Goal: Task Accomplishment & Management: Use online tool/utility

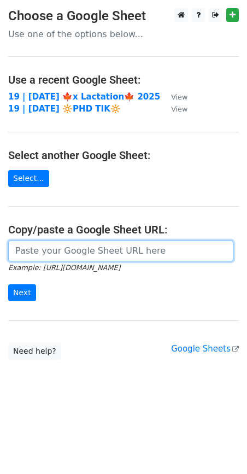
click at [86, 252] on input "url" at bounding box center [120, 251] width 225 height 21
paste input "https://docs.google.com/spreadsheets/d/1cU5diJcfyZGwJU0cKQR7A0fgn7nO5ywdTei2wdX…"
type input "https://docs.google.com/spreadsheets/d/1cU5diJcfyZGwJU0cKQR7A0fgn7nO5ywdTei2wdX…"
click at [8, 284] on input "Next" at bounding box center [22, 292] width 28 height 17
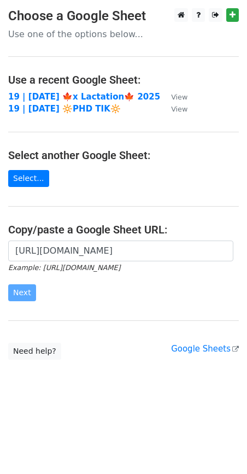
scroll to position [0, 0]
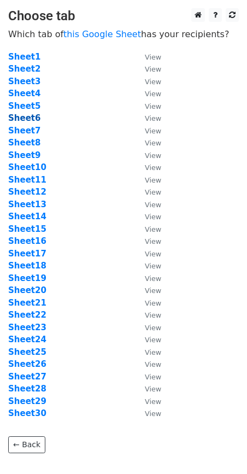
click at [32, 120] on strong "Sheet6" at bounding box center [24, 118] width 32 height 10
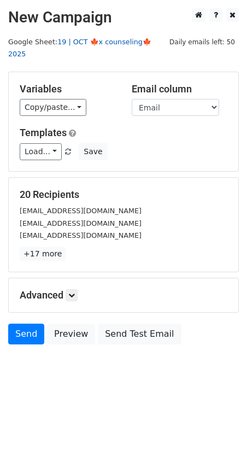
click at [113, 43] on link "19 | OCT 🍁x counseling🍁 2025" at bounding box center [79, 48] width 143 height 21
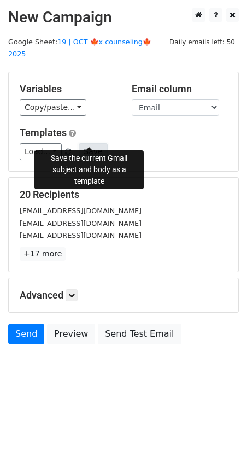
click at [81, 143] on button "Save" at bounding box center [93, 151] width 28 height 17
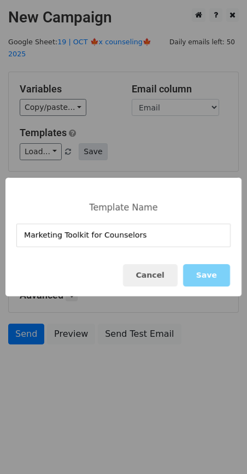
type input "Marketing Toolkit for Counselors"
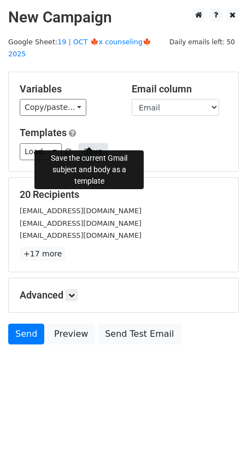
click at [83, 143] on button "Save" at bounding box center [93, 151] width 28 height 17
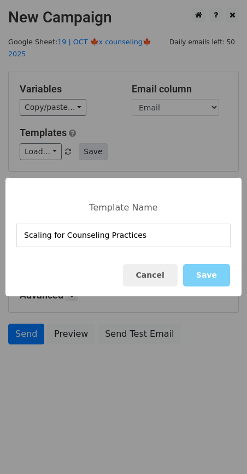
type input "Scaling for Counseling Practices"
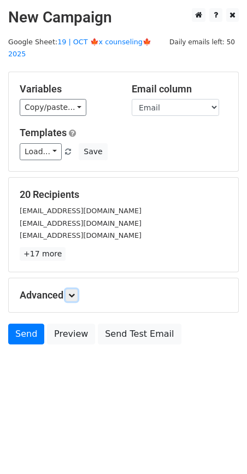
drag, startPoint x: 77, startPoint y: 284, endPoint x: 132, endPoint y: 359, distance: 93.5
click at [77, 289] on link at bounding box center [72, 295] width 12 height 12
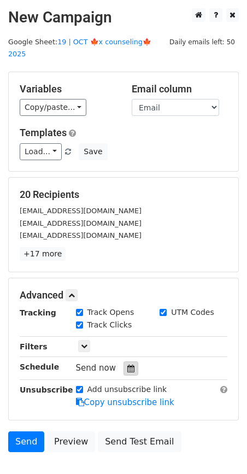
click at [127, 365] on icon at bounding box center [130, 369] width 7 height 8
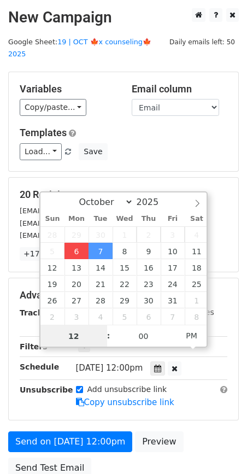
type input "2025-10-06 12:28"
type input "28"
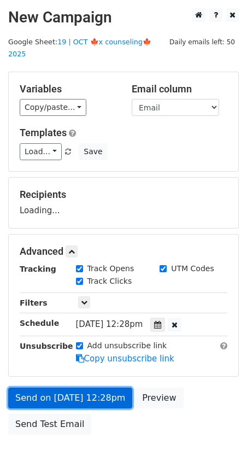
click at [78, 388] on link "Send on Oct 6 at 12:28pm" at bounding box center [70, 398] width 124 height 21
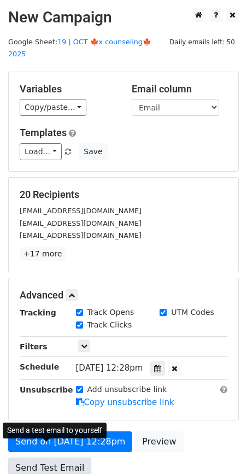
click at [56, 458] on link "Send Test Email" at bounding box center [49, 468] width 83 height 21
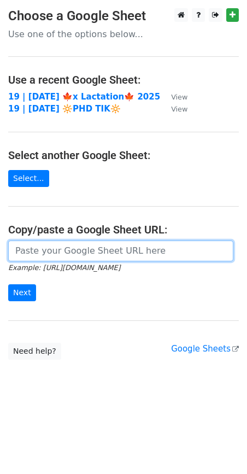
click at [49, 256] on input "url" at bounding box center [120, 251] width 225 height 21
paste input "https://docs.google.com/spreadsheets/d/1cU5diJcfyZGwJU0cKQR7A0fgn7nO5ywdTei2wdX…"
type input "https://docs.google.com/spreadsheets/d/1cU5diJcfyZGwJU0cKQR7A0fgn7nO5ywdTei2wdX…"
click at [8, 284] on input "Next" at bounding box center [22, 292] width 28 height 17
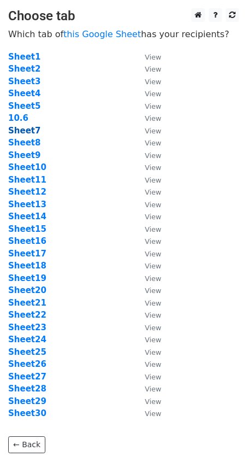
click at [30, 131] on strong "Sheet7" at bounding box center [24, 131] width 32 height 10
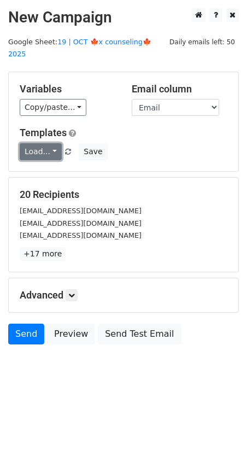
click at [32, 143] on link "Load..." at bounding box center [41, 151] width 42 height 17
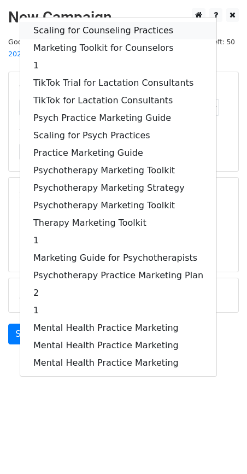
click at [66, 22] on link "Scaling for Counseling Practices" at bounding box center [118, 30] width 196 height 17
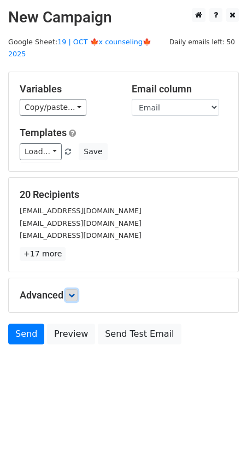
click at [75, 292] on icon at bounding box center [71, 295] width 7 height 7
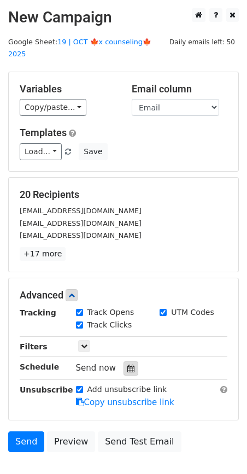
click at [127, 365] on icon at bounding box center [130, 369] width 7 height 8
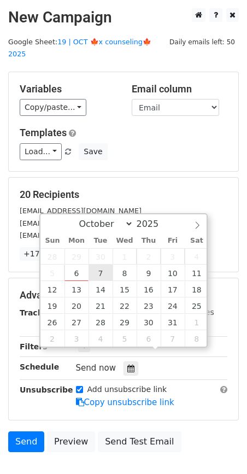
type input "2025-10-07 12:00"
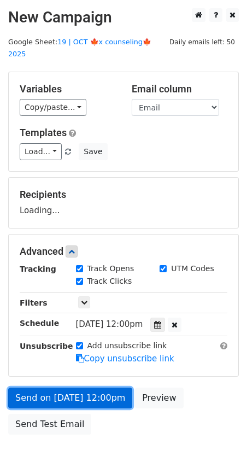
click at [60, 389] on link "Send on Oct 7 at 12:00pm" at bounding box center [70, 398] width 124 height 21
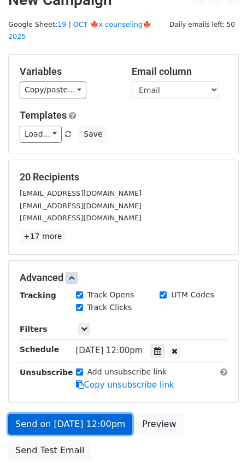
scroll to position [21, 0]
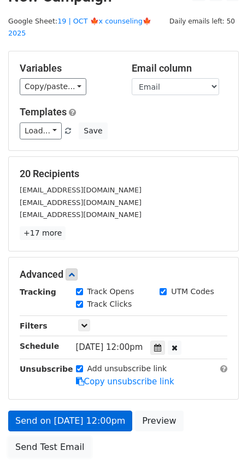
click at [62, 437] on link "Send Test Email" at bounding box center [49, 447] width 83 height 21
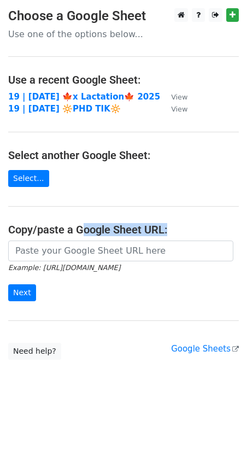
drag, startPoint x: 84, startPoint y: 235, endPoint x: 81, endPoint y: 242, distance: 7.6
click at [82, 241] on main "Choose a Google Sheet Use one of the options below... Use a recent Google Sheet…" at bounding box center [123, 184] width 247 height 352
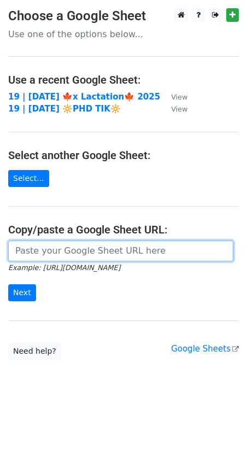
click at [81, 242] on input "url" at bounding box center [120, 251] width 225 height 21
paste input "[URL][DOMAIN_NAME]"
type input "[URL][DOMAIN_NAME]"
click at [8, 284] on input "Next" at bounding box center [22, 292] width 28 height 17
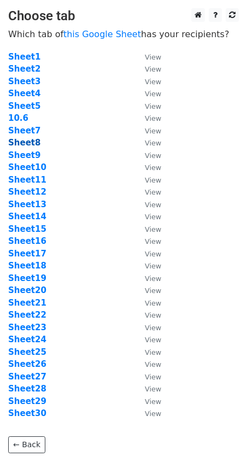
click at [26, 138] on strong "Sheet8" at bounding box center [24, 143] width 32 height 10
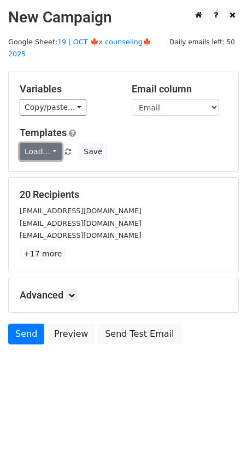
click at [36, 143] on link "Load..." at bounding box center [41, 151] width 42 height 17
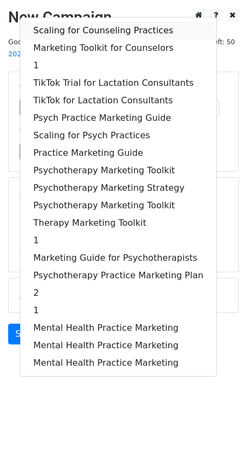
click at [69, 22] on link "Scaling for Counseling Practices" at bounding box center [118, 30] width 196 height 17
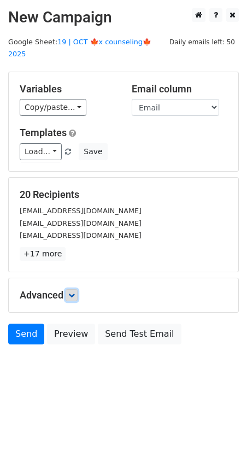
click at [75, 292] on icon at bounding box center [71, 295] width 7 height 7
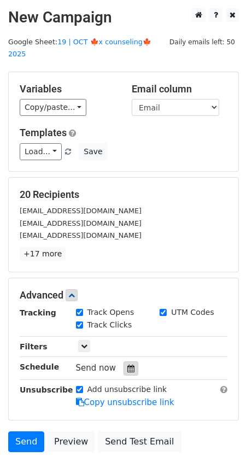
click at [127, 365] on icon at bounding box center [130, 369] width 7 height 8
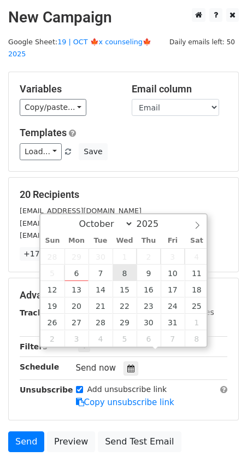
type input "2025-10-08 12:00"
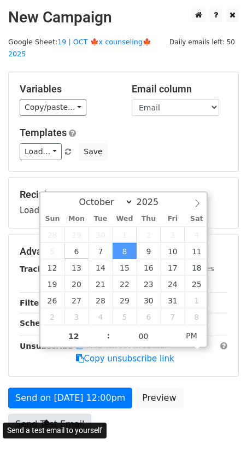
click at [82, 414] on link "Send Test Email" at bounding box center [49, 424] width 83 height 21
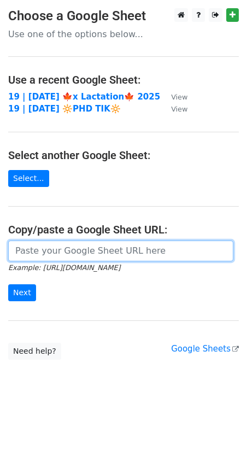
click at [96, 252] on input "url" at bounding box center [120, 251] width 225 height 21
paste input "[URL][DOMAIN_NAME]"
type input "[URL][DOMAIN_NAME]"
click at [8, 284] on input "Next" at bounding box center [22, 292] width 28 height 17
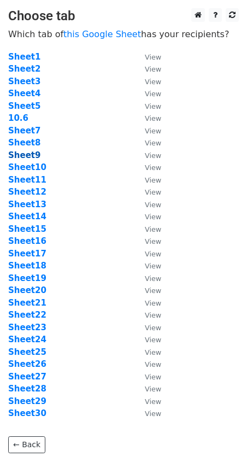
click at [27, 156] on strong "Sheet9" at bounding box center [24, 155] width 32 height 10
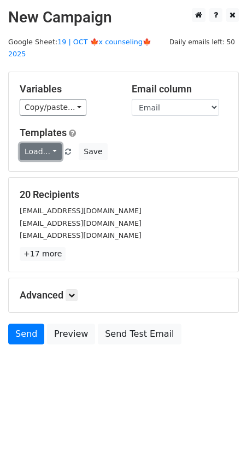
click at [41, 143] on link "Load..." at bounding box center [41, 151] width 42 height 17
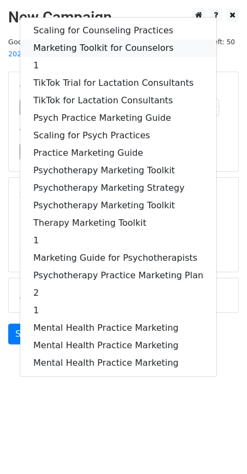
click at [107, 39] on link "Marketing Toolkit for Counselors" at bounding box center [118, 47] width 196 height 17
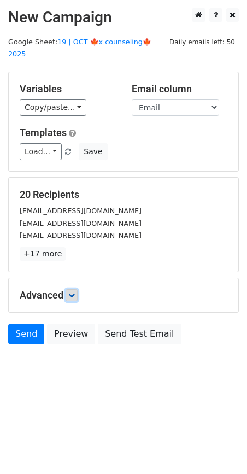
click at [69, 289] on link at bounding box center [72, 295] width 12 height 12
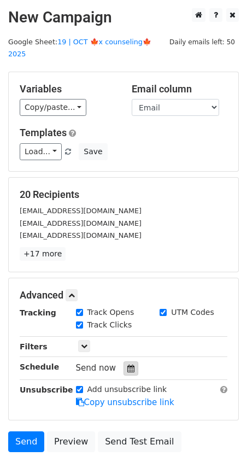
click at [127, 365] on icon at bounding box center [130, 369] width 7 height 8
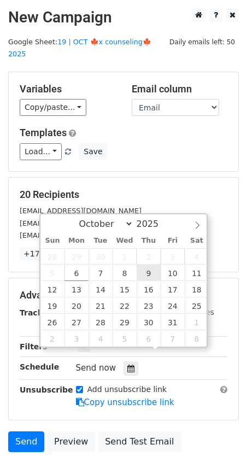
type input "2025-10-09 12:00"
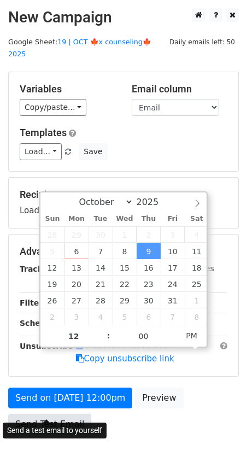
click at [74, 414] on link "Send Test Email" at bounding box center [49, 424] width 83 height 21
